Goal: Information Seeking & Learning: Find specific fact

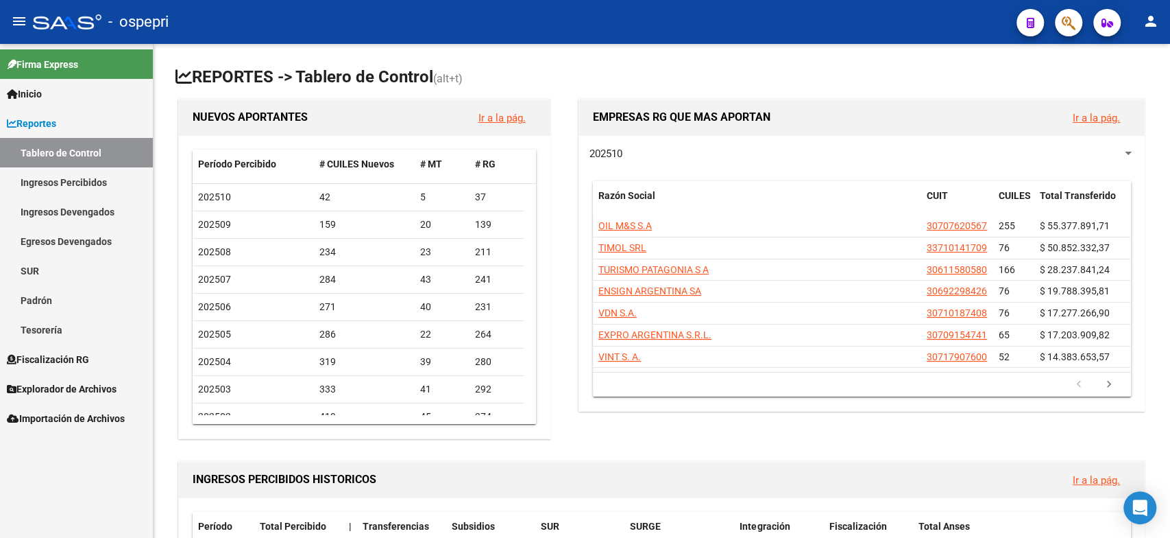
click at [77, 184] on link "Ingresos Percibidos" at bounding box center [76, 181] width 153 height 29
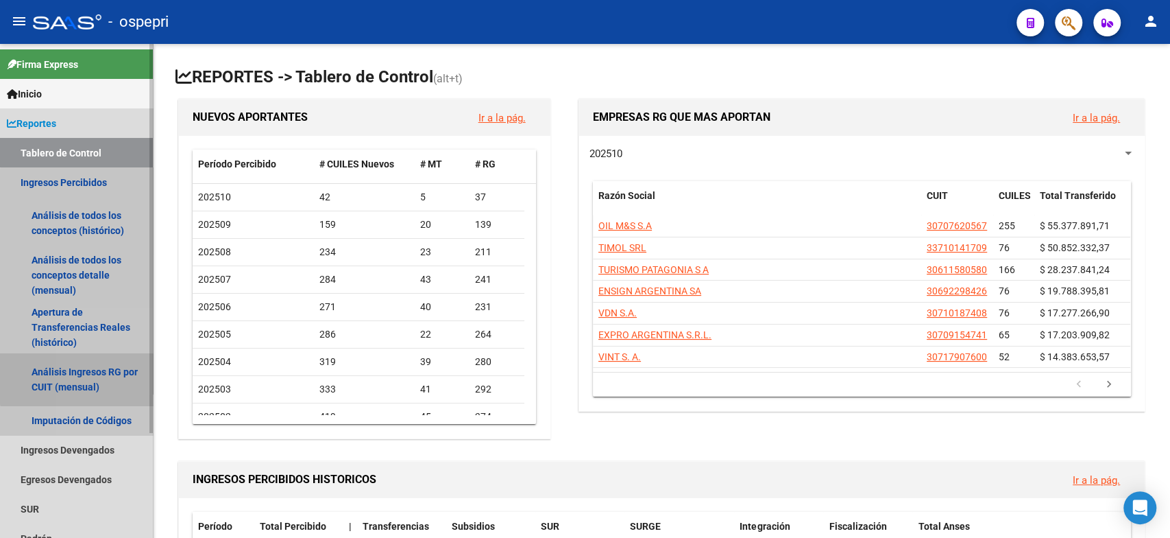
click at [125, 378] on link "Análisis Ingresos RG por CUIT (mensual)" at bounding box center [76, 379] width 153 height 52
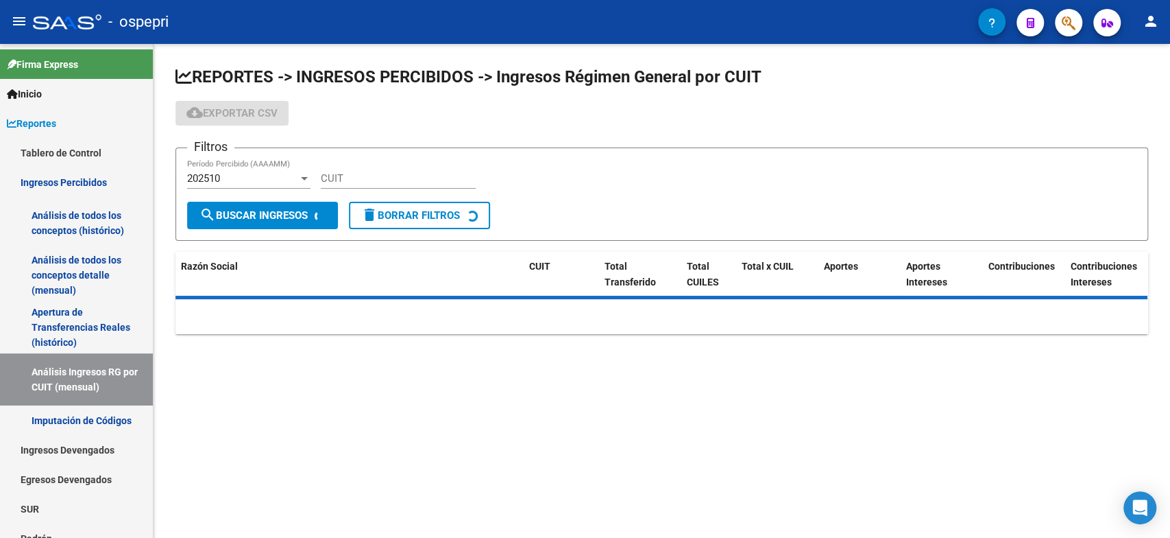
click at [360, 183] on input "CUIT" at bounding box center [398, 178] width 155 height 12
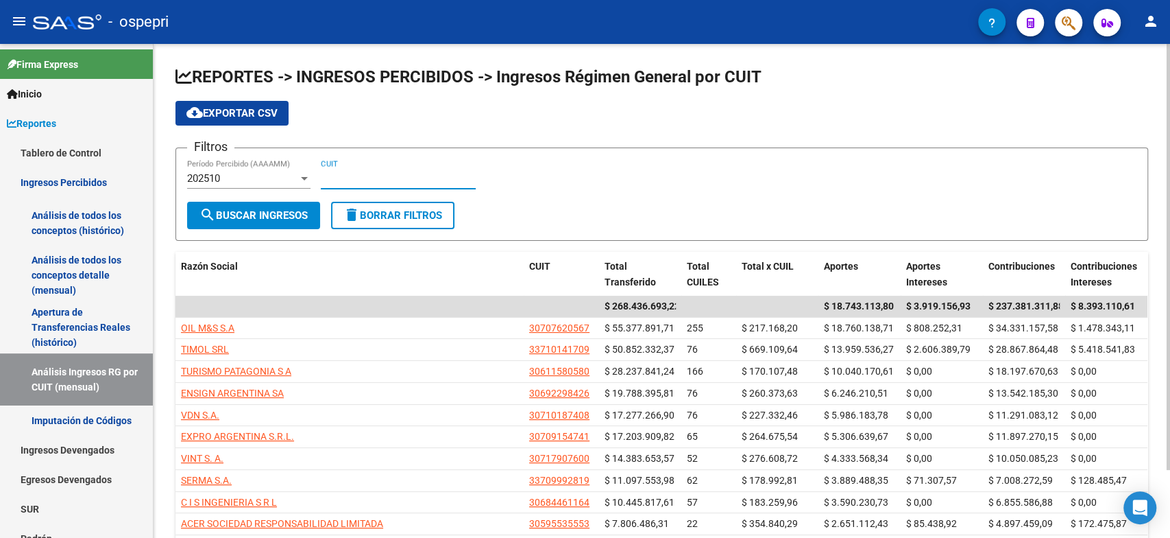
paste input "30-68445311-0"
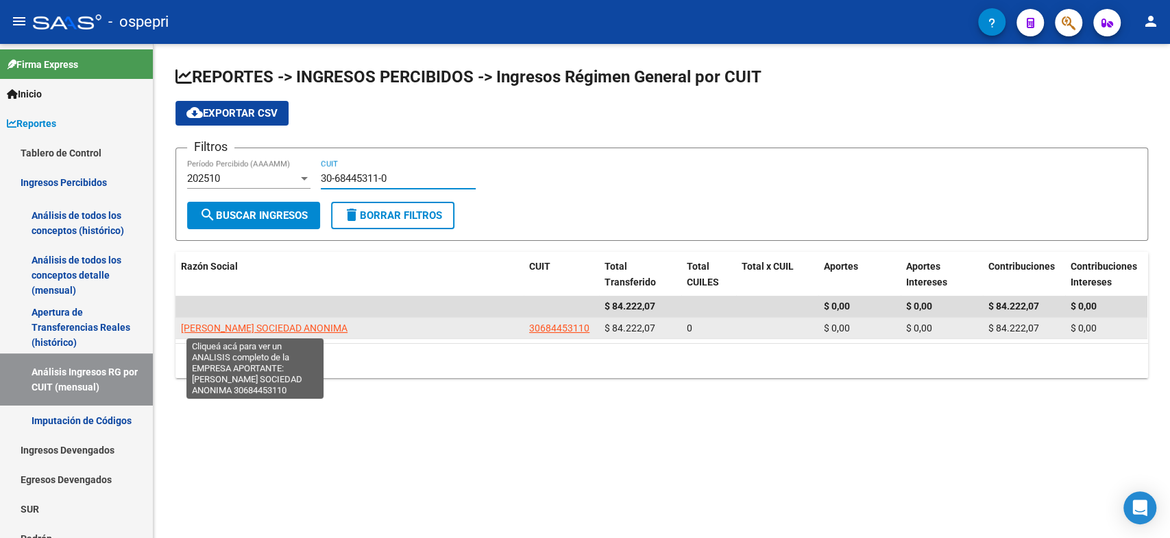
type input "30-68445311-0"
click at [235, 328] on span "[PERSON_NAME] SOCIEDAD ANONIMA" at bounding box center [264, 327] width 167 height 11
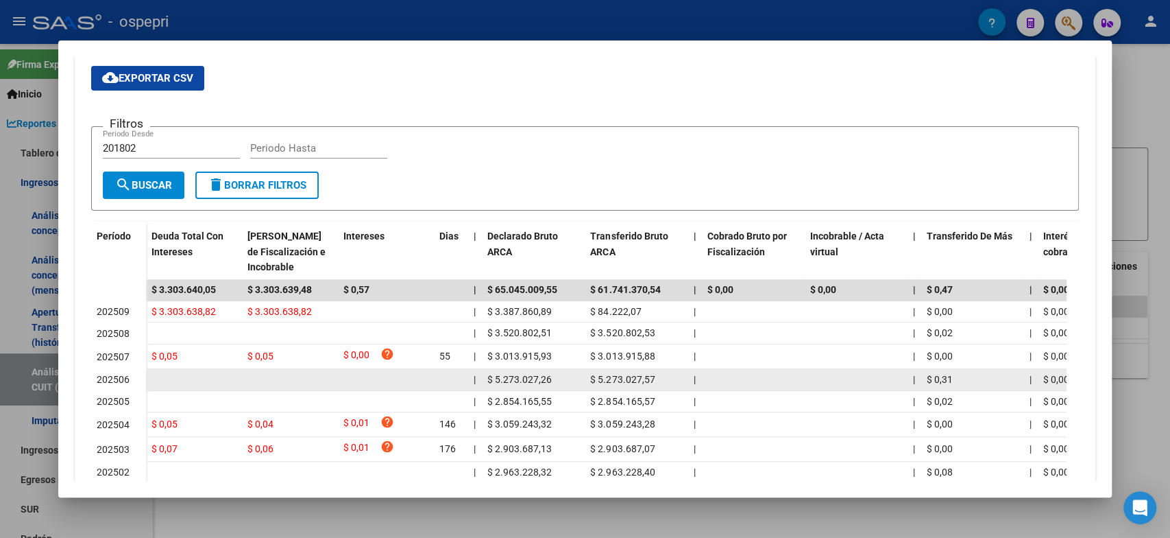
scroll to position [304, 0]
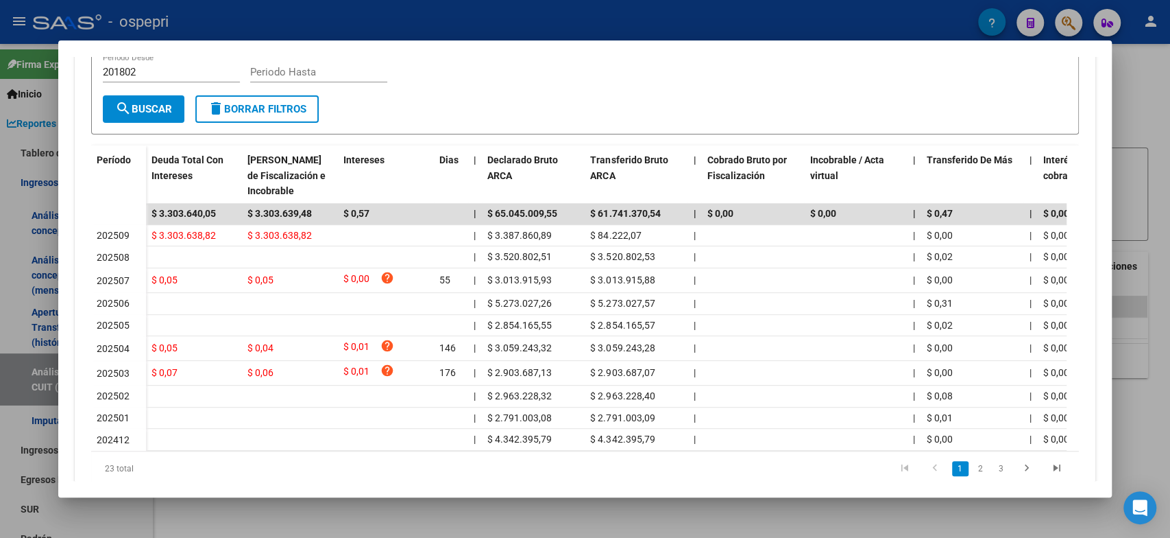
click at [869, 510] on div at bounding box center [585, 269] width 1170 height 538
